Goal: Task Accomplishment & Management: Use online tool/utility

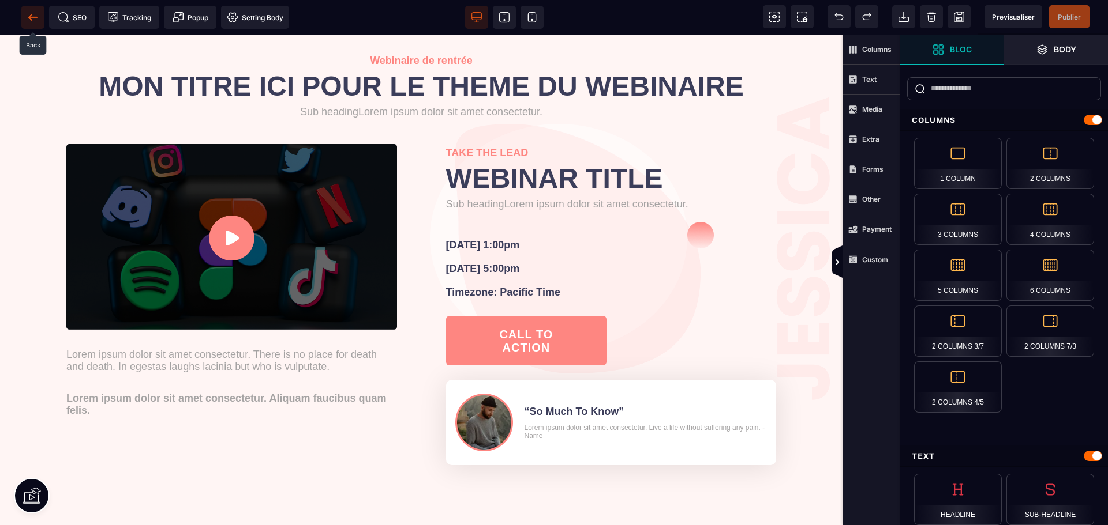
click at [34, 16] on icon at bounding box center [33, 18] width 12 height 12
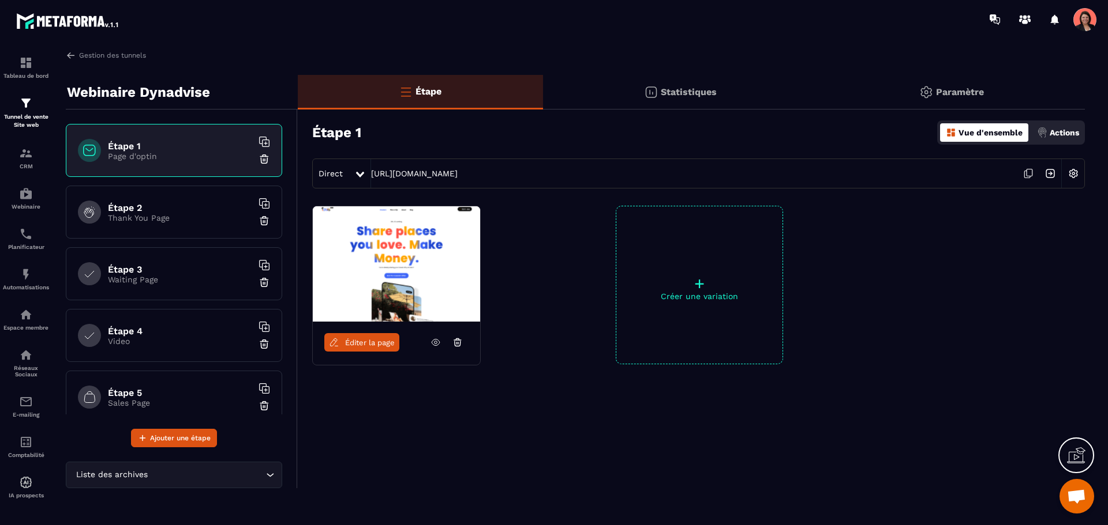
click at [258, 160] on img at bounding box center [264, 159] width 12 height 12
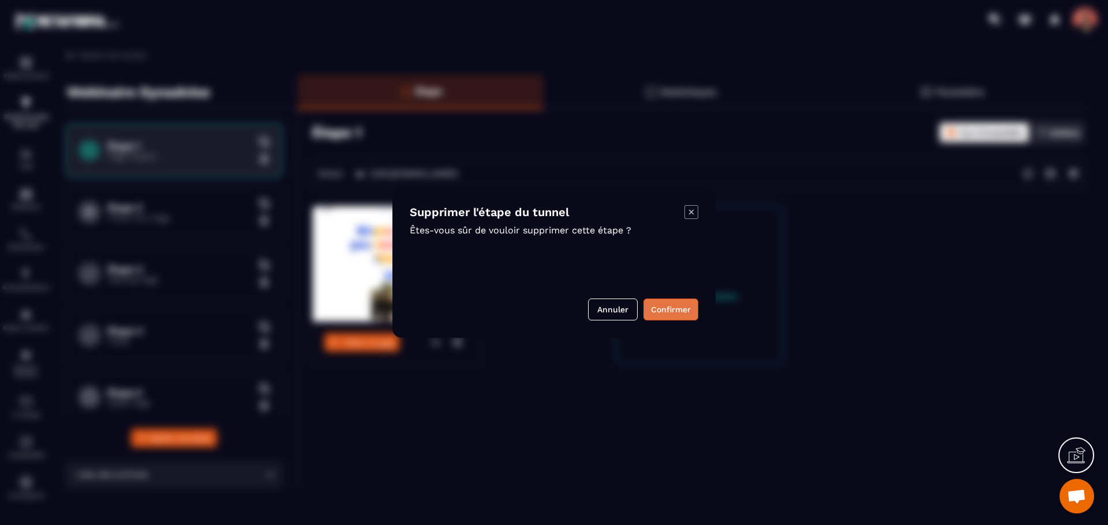
click at [665, 310] on button "Confirmer" at bounding box center [670, 310] width 55 height 22
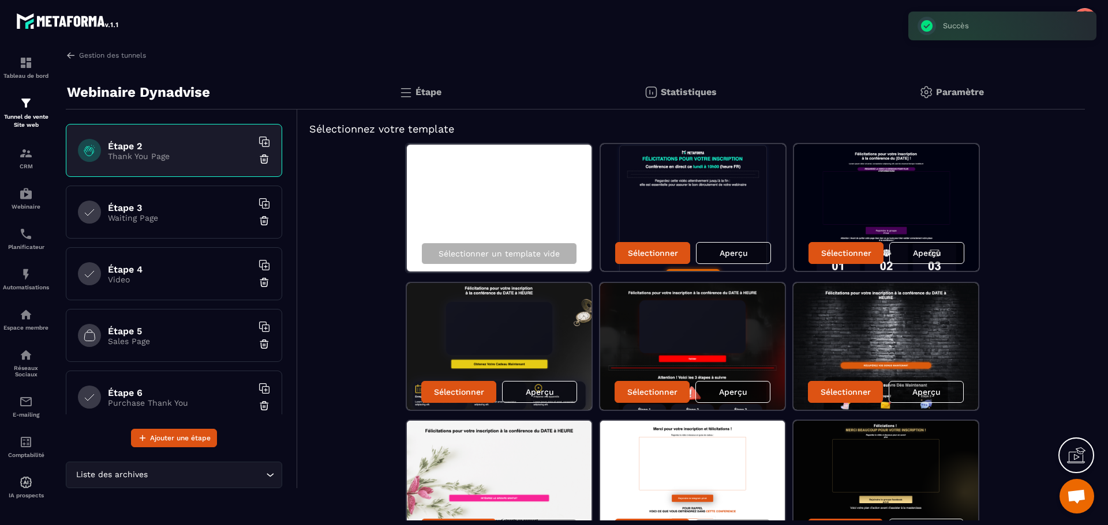
click at [258, 159] on img at bounding box center [264, 159] width 12 height 12
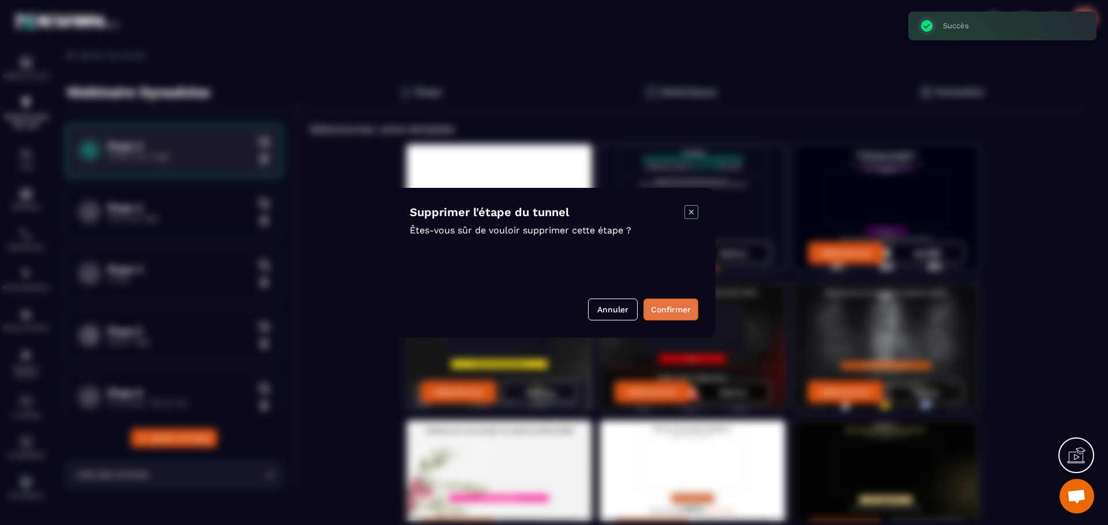
click at [683, 307] on button "Confirmer" at bounding box center [670, 310] width 55 height 22
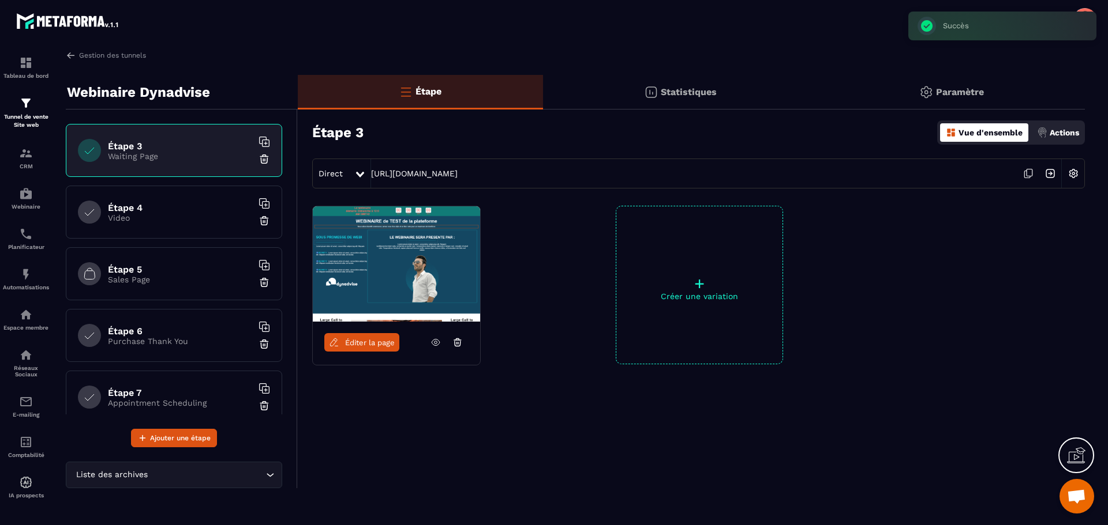
click at [258, 223] on img at bounding box center [264, 221] width 12 height 12
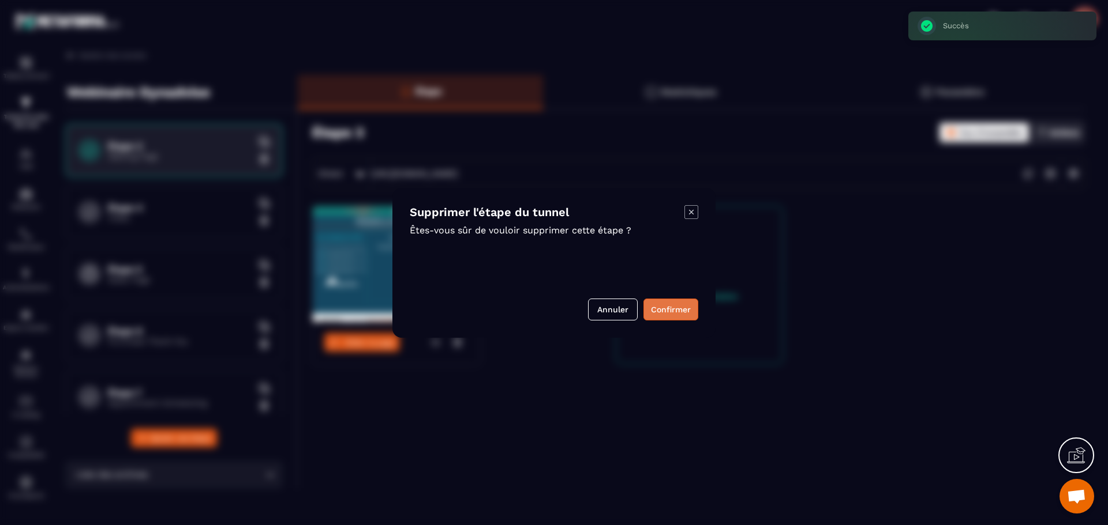
click at [678, 303] on button "Confirmer" at bounding box center [670, 310] width 55 height 22
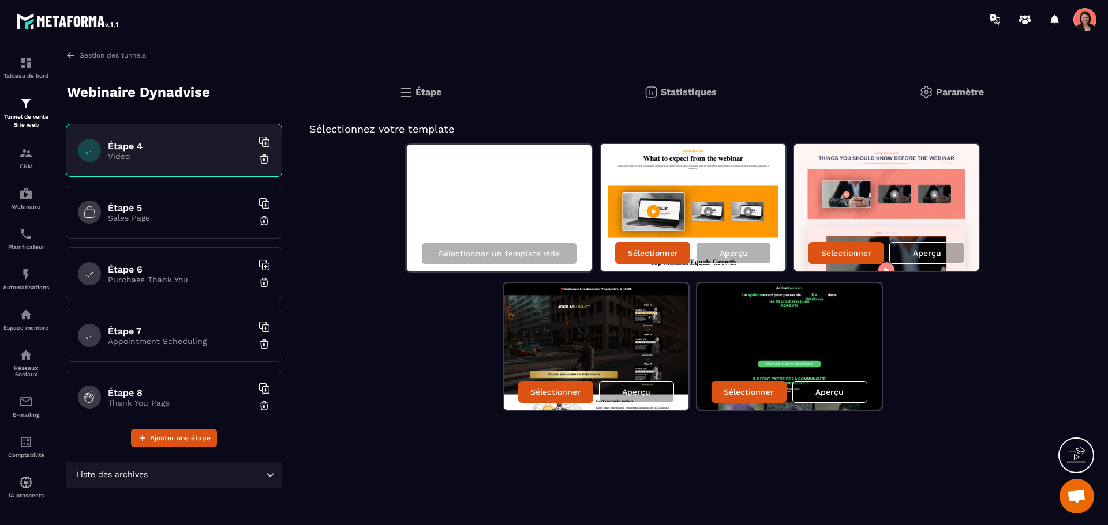
click at [167, 396] on h6 "Étape 8" at bounding box center [180, 393] width 144 height 11
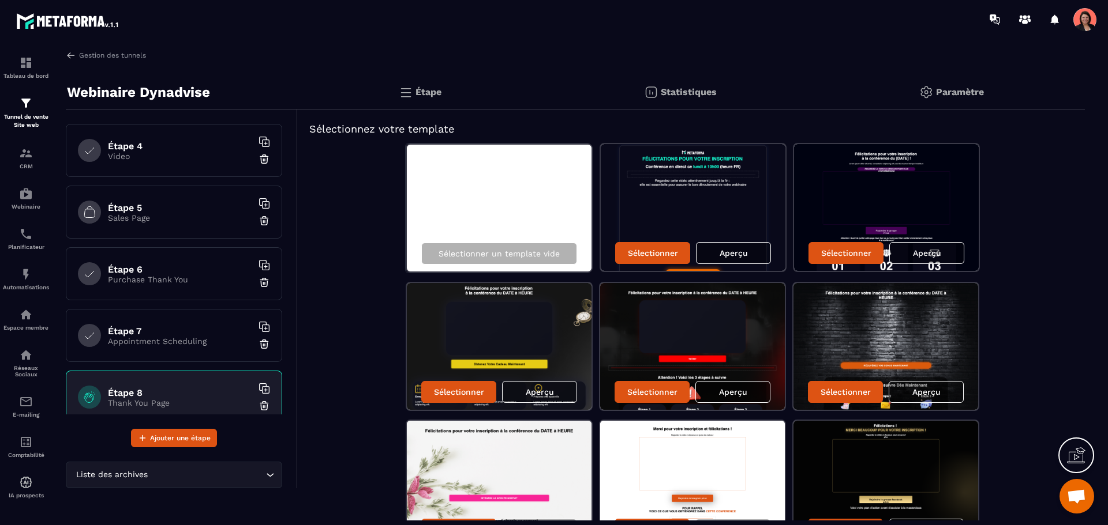
click at [258, 407] on img at bounding box center [264, 406] width 12 height 12
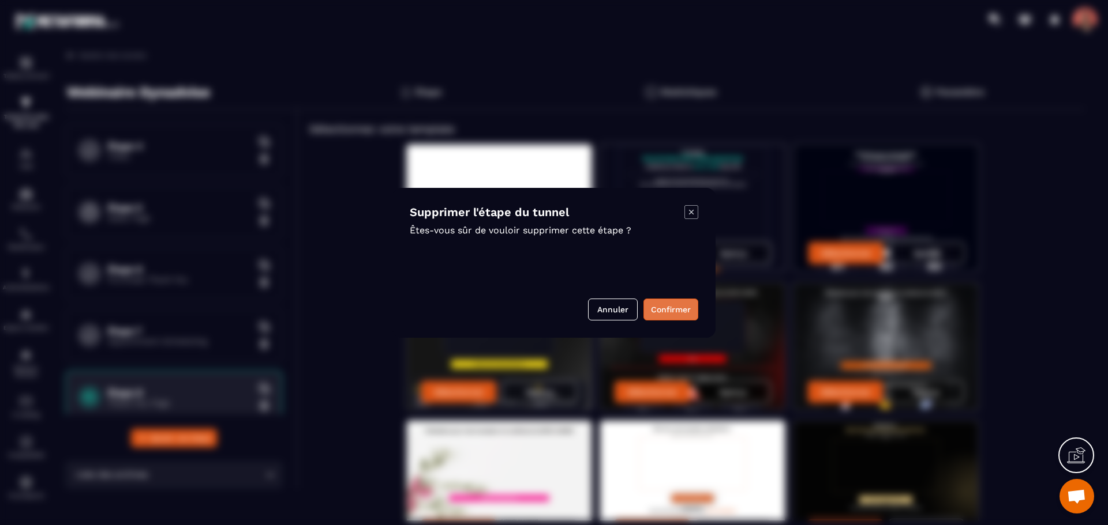
click at [652, 307] on button "Confirmer" at bounding box center [670, 310] width 55 height 22
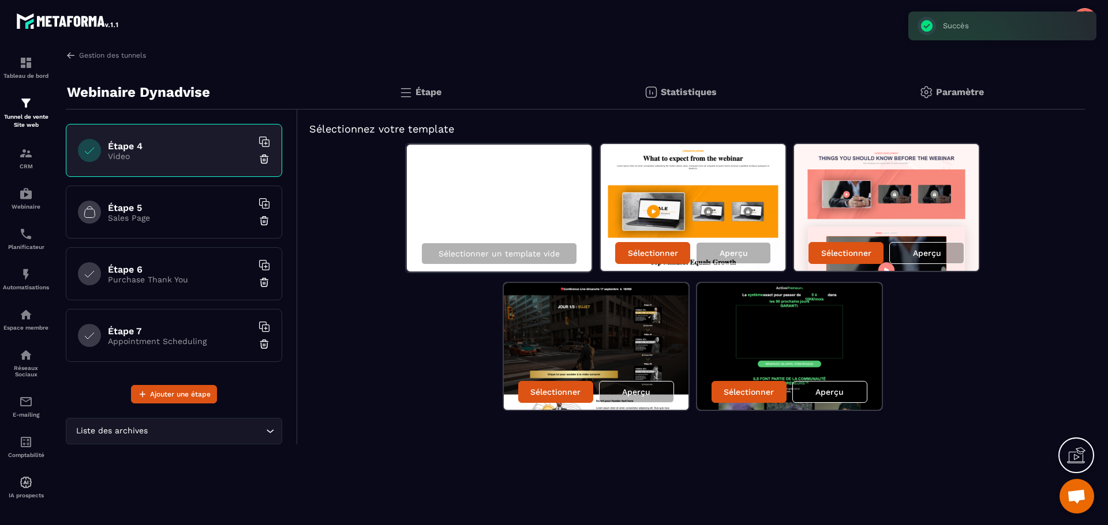
click at [260, 157] on img at bounding box center [264, 159] width 12 height 12
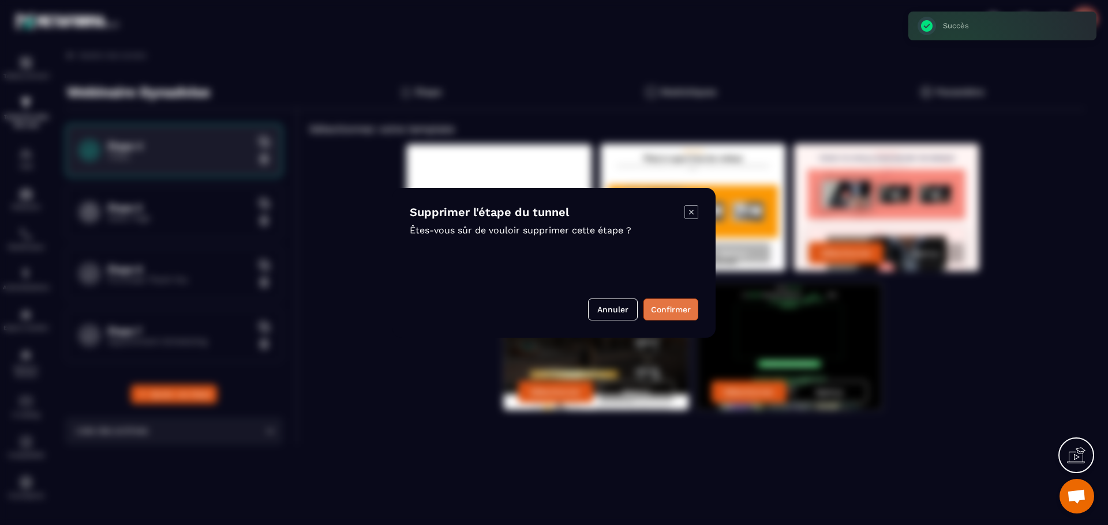
click at [666, 309] on button "Confirmer" at bounding box center [670, 310] width 55 height 22
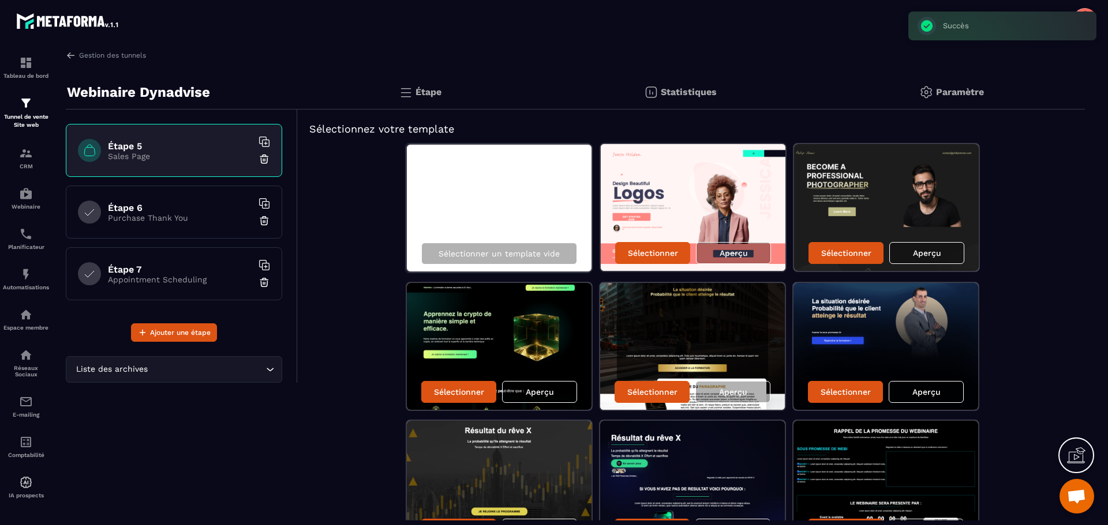
click at [264, 160] on img at bounding box center [264, 159] width 12 height 12
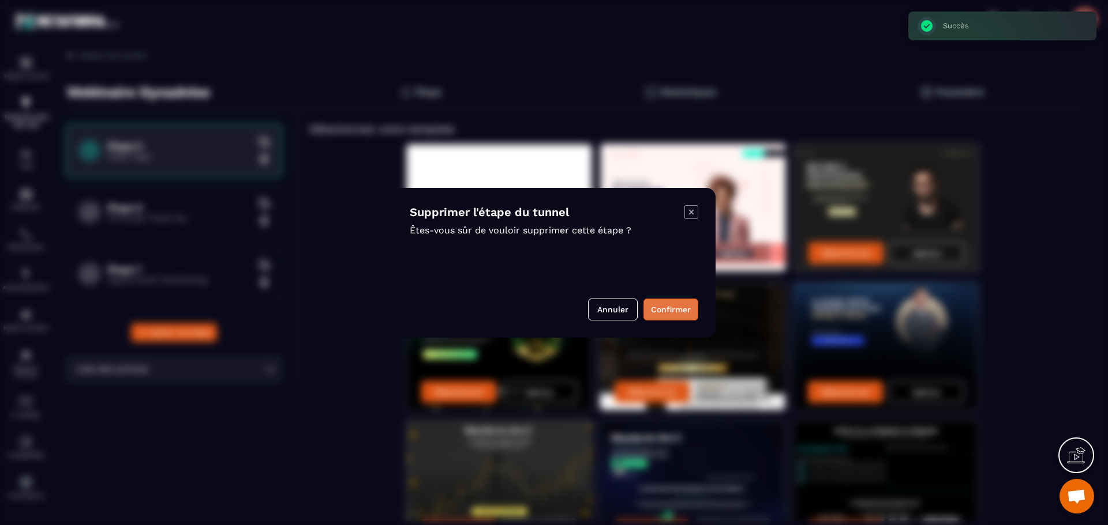
click at [677, 314] on button "Confirmer" at bounding box center [670, 310] width 55 height 22
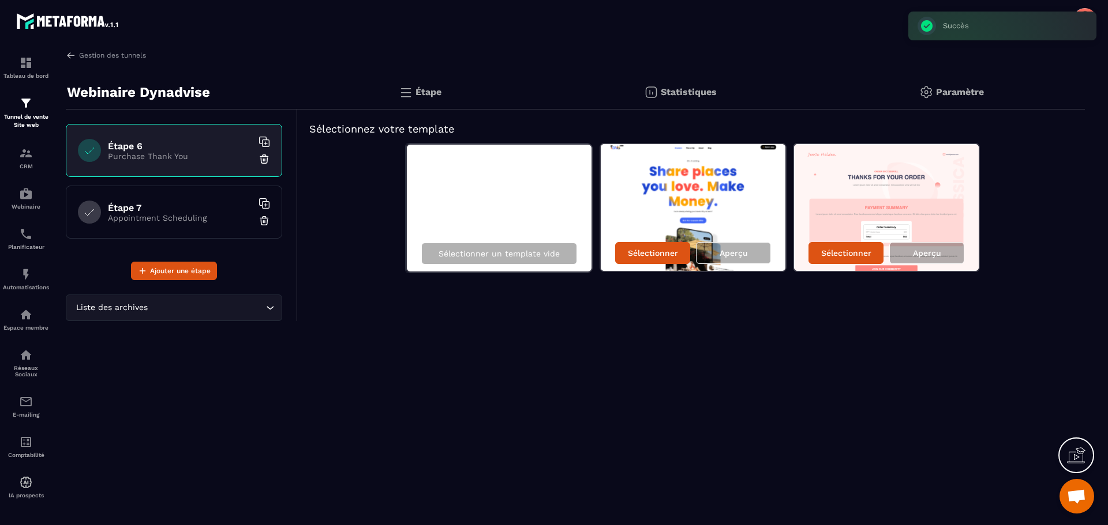
click at [262, 156] on img at bounding box center [264, 159] width 12 height 12
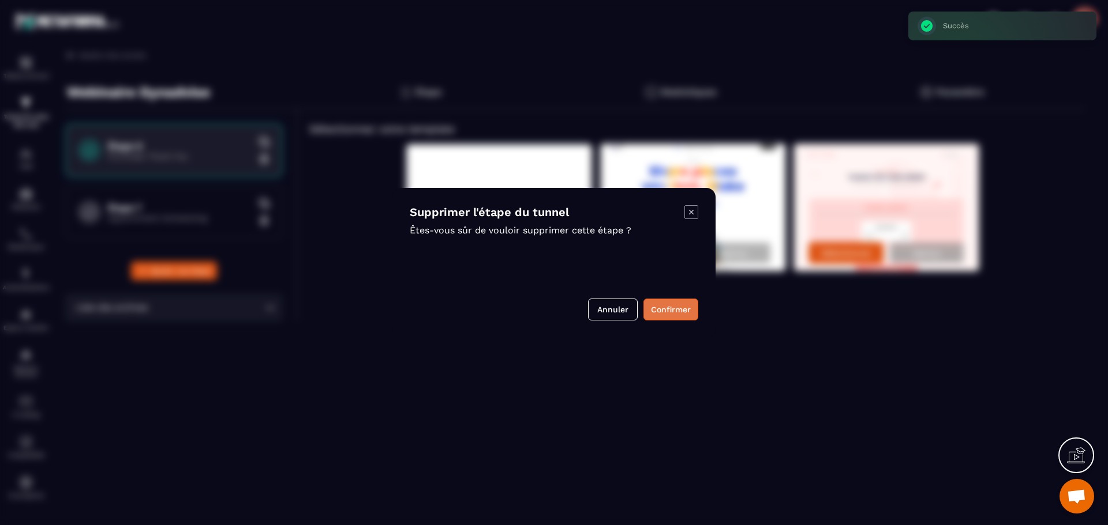
click at [682, 308] on button "Confirmer" at bounding box center [670, 310] width 55 height 22
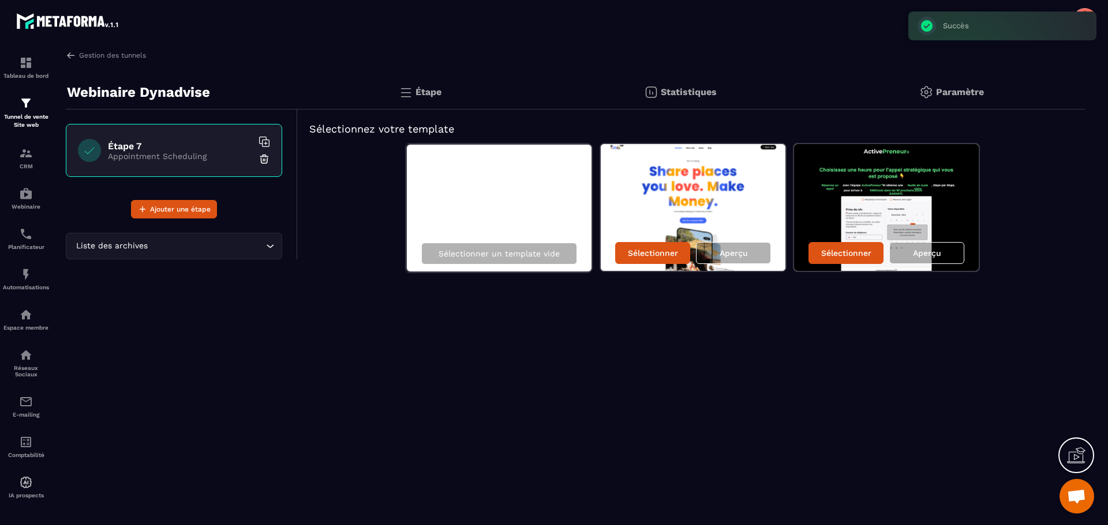
click at [262, 153] on img at bounding box center [264, 159] width 12 height 12
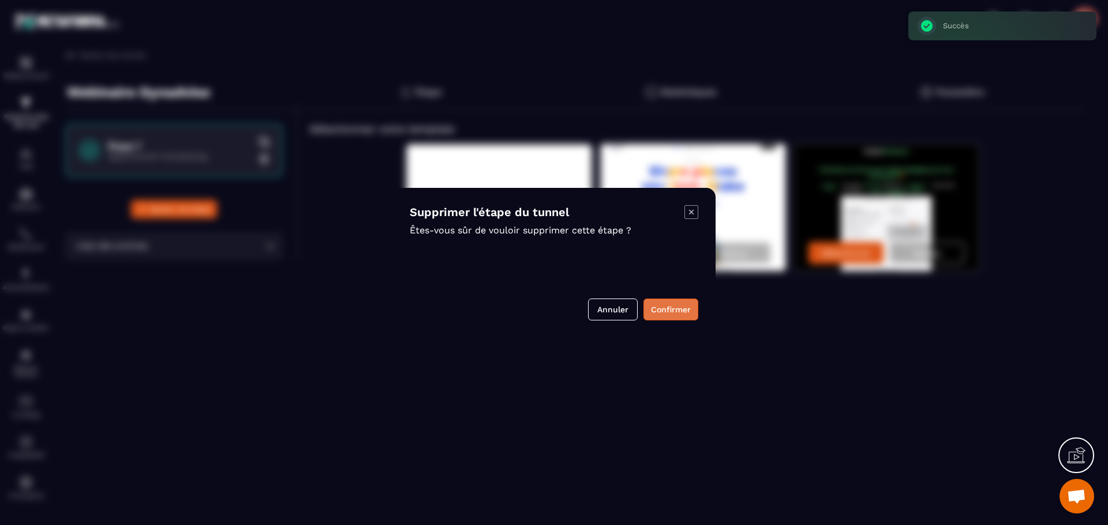
click at [675, 307] on button "Confirmer" at bounding box center [670, 310] width 55 height 22
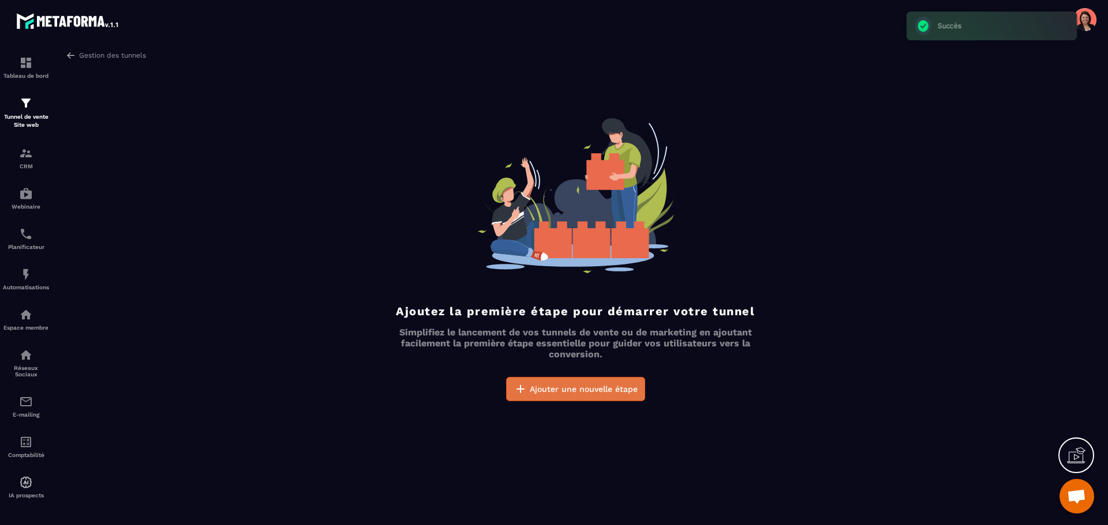
click at [590, 390] on span "Ajouter une nouvelle étape" at bounding box center [584, 390] width 108 height 12
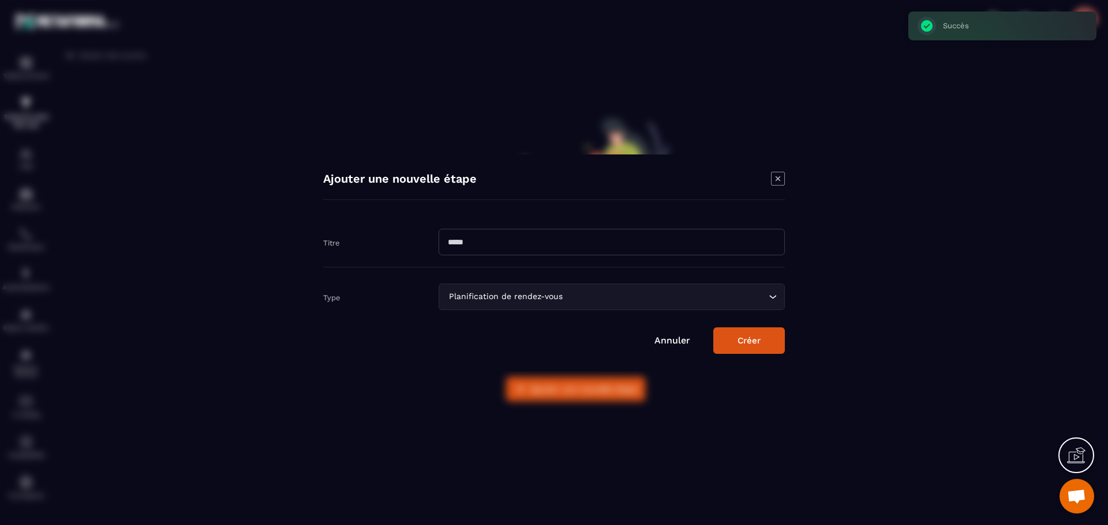
click at [465, 252] on input "Modal window" at bounding box center [611, 242] width 346 height 27
type input "*"
type input "**********"
click at [545, 293] on div "Planification de rendez-vous" at bounding box center [606, 297] width 322 height 13
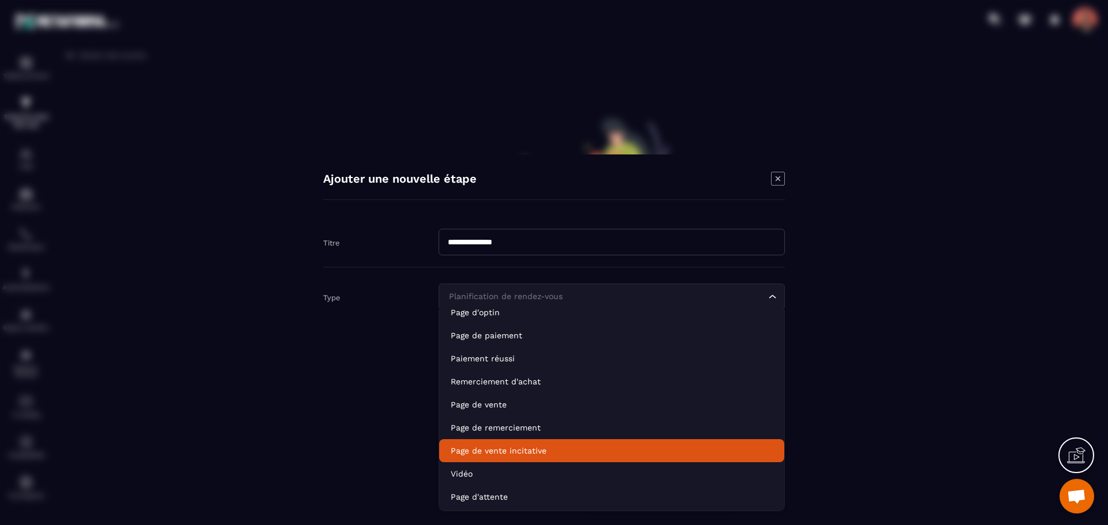
scroll to position [81, 0]
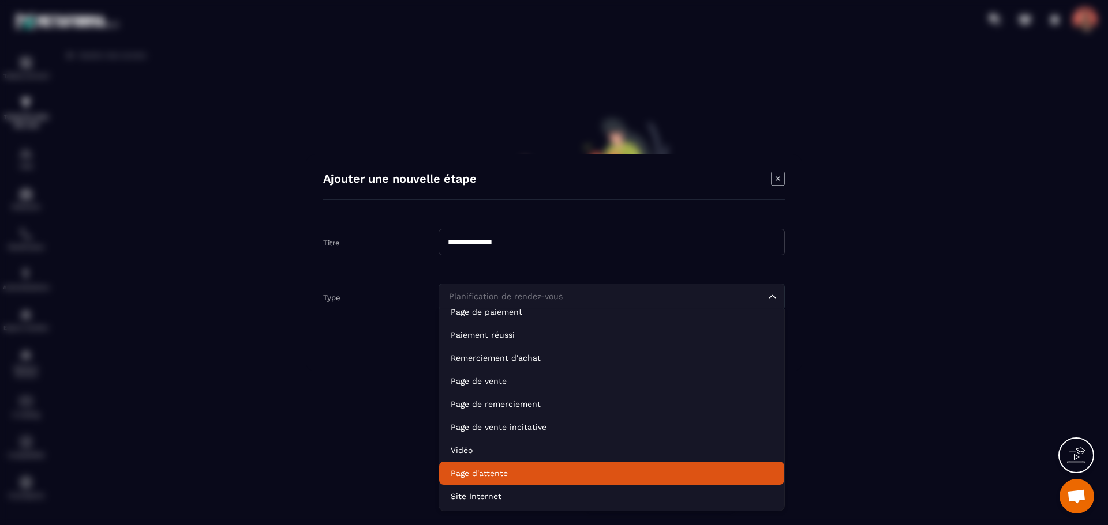
click at [485, 468] on p "Page d'attente" at bounding box center [612, 474] width 322 height 12
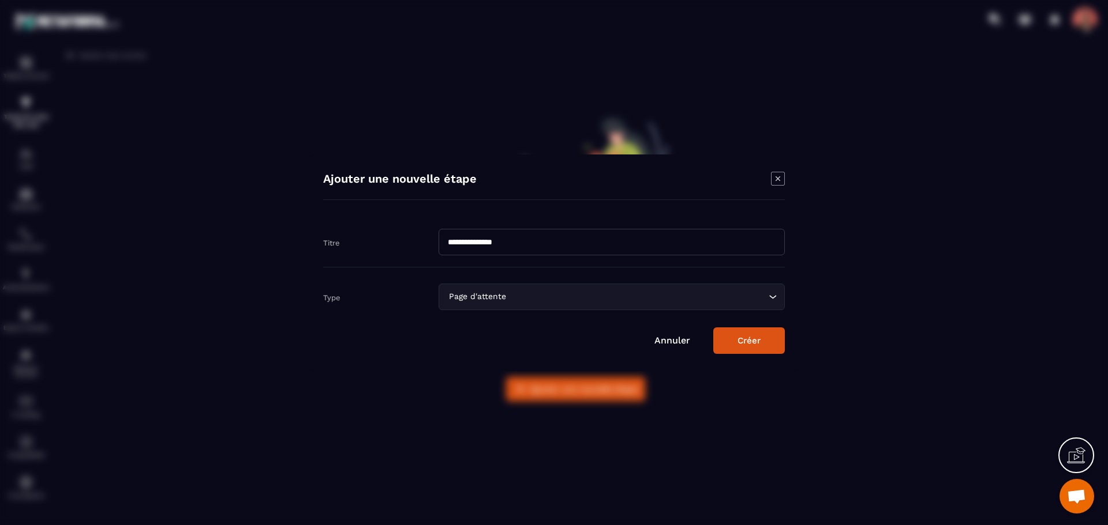
click at [760, 341] on button "Créer" at bounding box center [749, 341] width 72 height 27
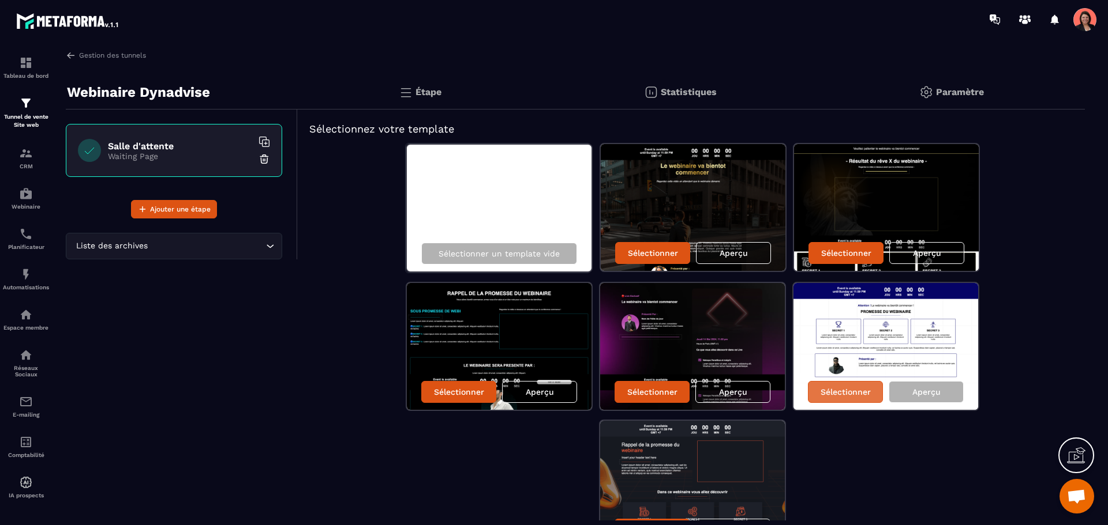
scroll to position [74, 0]
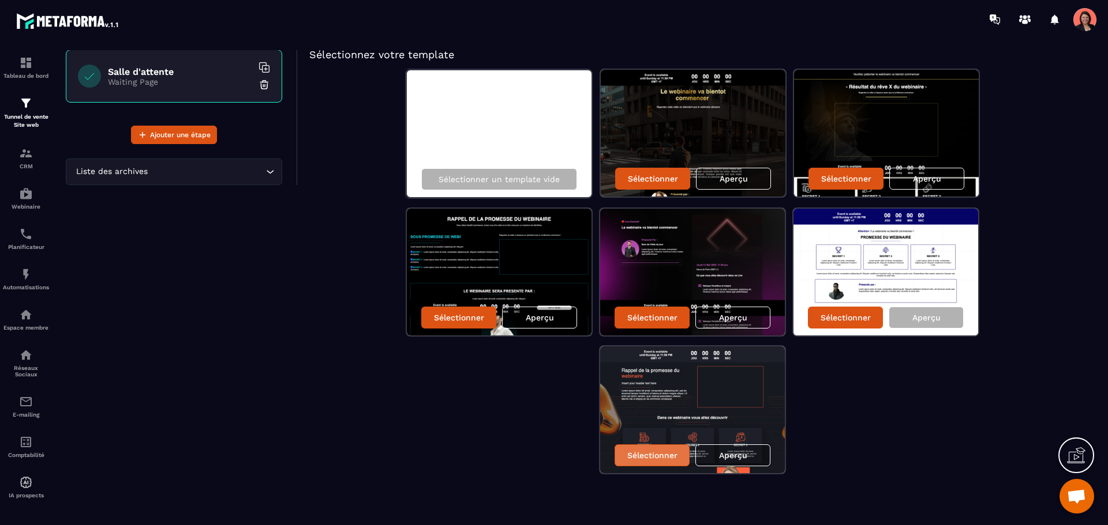
click at [642, 453] on p "Sélectionner" at bounding box center [652, 455] width 50 height 9
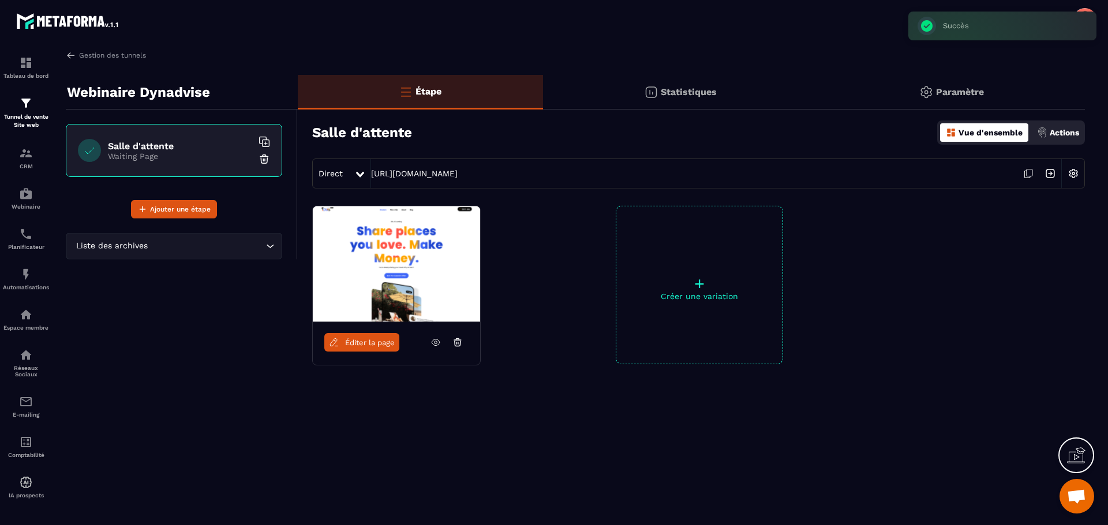
click at [351, 343] on span "Éditer la page" at bounding box center [370, 343] width 50 height 9
